Goal: Information Seeking & Learning: Learn about a topic

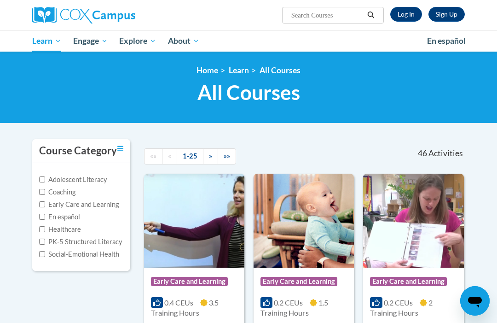
click at [404, 12] on link "Log In" at bounding box center [406, 14] width 32 height 15
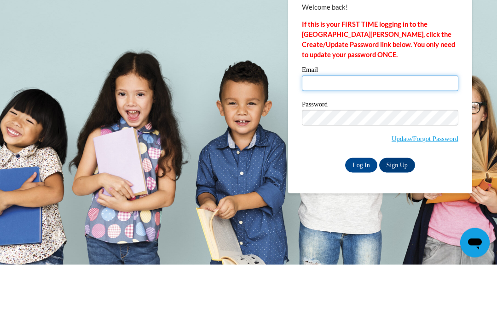
type input "lgreen17@Ivytech.edu"
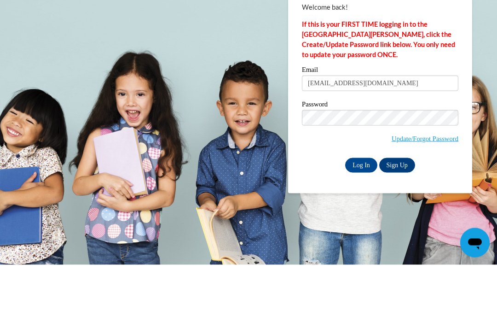
click at [361, 216] on input "Log In" at bounding box center [361, 223] width 32 height 15
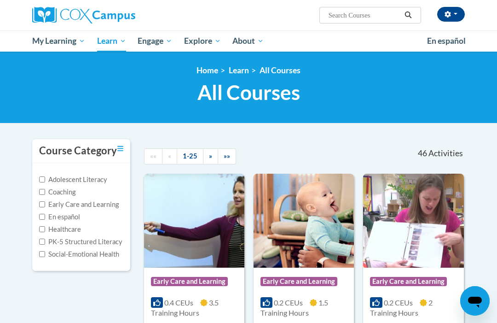
click at [0, 0] on span "My Course Progress" at bounding box center [0, 0] width 0 height 0
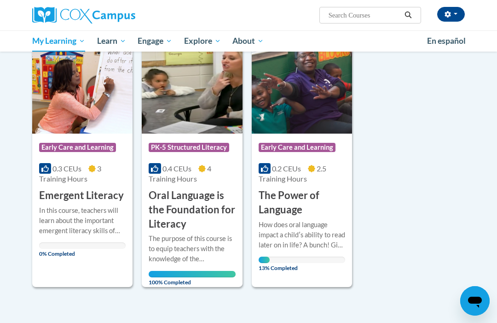
scroll to position [129, 0]
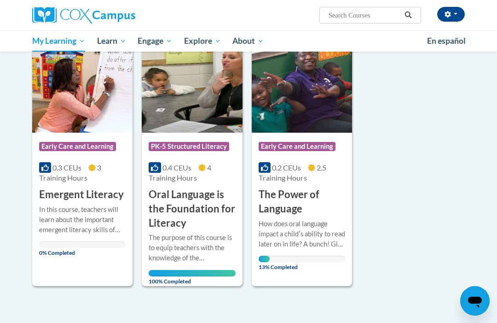
click at [312, 187] on h3 "The Power of Language" at bounding box center [302, 201] width 87 height 29
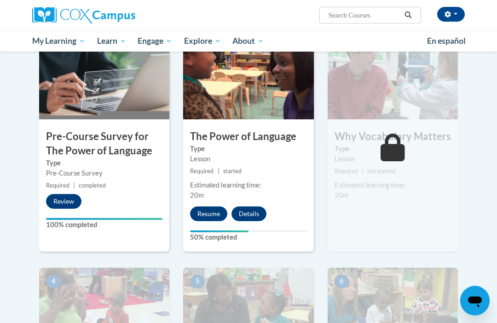
scroll to position [215, 0]
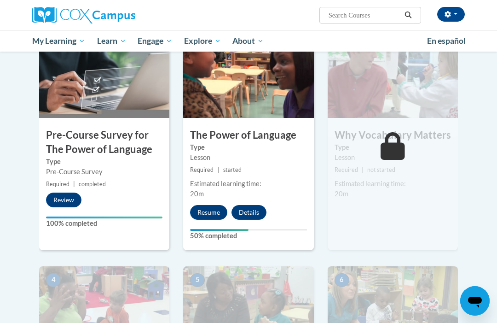
click at [208, 205] on button "Resume" at bounding box center [208, 212] width 37 height 15
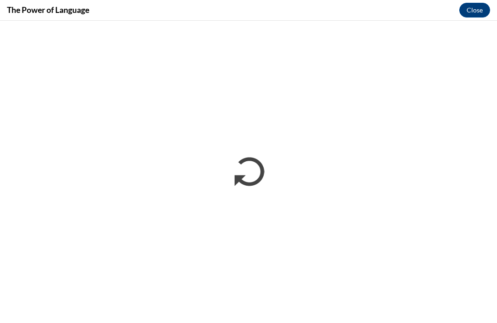
scroll to position [0, 0]
click at [475, 13] on button "Close" at bounding box center [475, 10] width 31 height 15
click at [472, 13] on button "Close" at bounding box center [475, 10] width 31 height 15
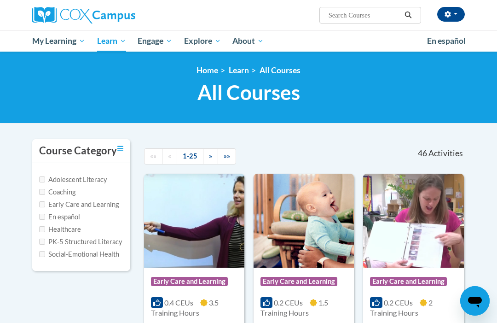
click at [61, 41] on span "My Learning" at bounding box center [58, 40] width 53 height 11
click at [0, 0] on span "My Course Progress" at bounding box center [0, 0] width 0 height 0
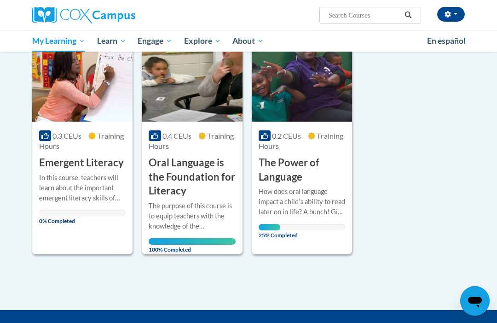
scroll to position [140, 0]
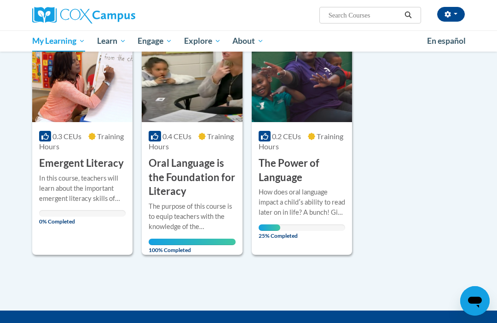
click at [311, 202] on div "How does oral language impact a childʹs ability to read later on in life? A bun…" at bounding box center [302, 202] width 87 height 30
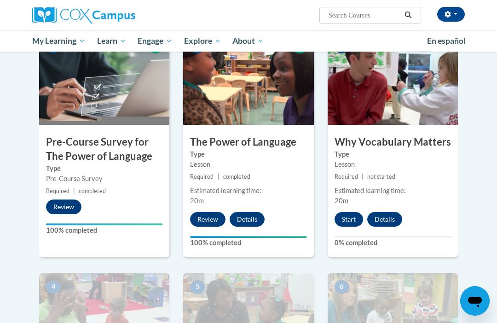
scroll to position [207, 0]
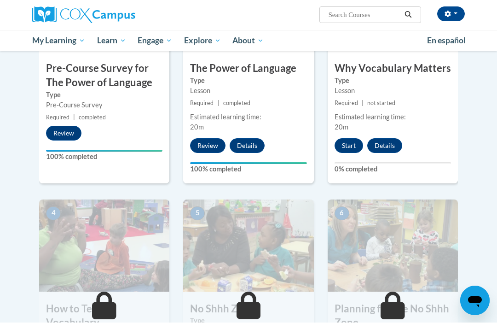
click at [354, 141] on button "Start" at bounding box center [349, 146] width 29 height 15
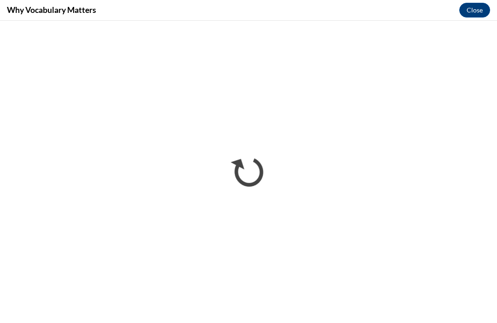
scroll to position [0, 0]
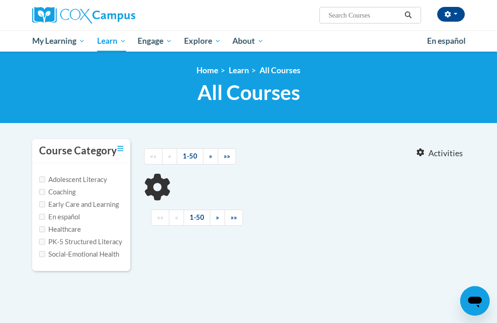
click at [0, 0] on span "My Course Progress" at bounding box center [0, 0] width 0 height 0
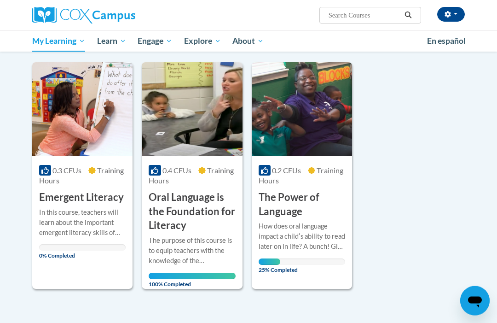
scroll to position [105, 0]
click at [303, 223] on div "How does oral language impact a childʹs ability to read later on in life? A bun…" at bounding box center [302, 236] width 87 height 30
click at [298, 221] on div "How does oral language impact a childʹs ability to read later on in life? A bun…" at bounding box center [302, 236] width 87 height 30
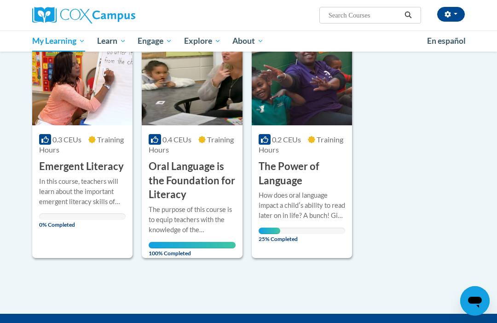
click at [275, 163] on h3 "The Power of Language" at bounding box center [302, 173] width 87 height 29
click at [305, 192] on div "How does oral language impact a childʹs ability to read later on in life? A bun…" at bounding box center [302, 205] width 87 height 30
click at [293, 159] on h3 "The Power of Language" at bounding box center [302, 173] width 87 height 29
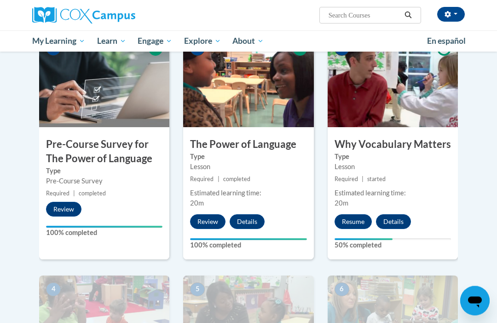
click at [355, 217] on button "Resume" at bounding box center [353, 222] width 37 height 15
